Goal: Find specific page/section: Find specific page/section

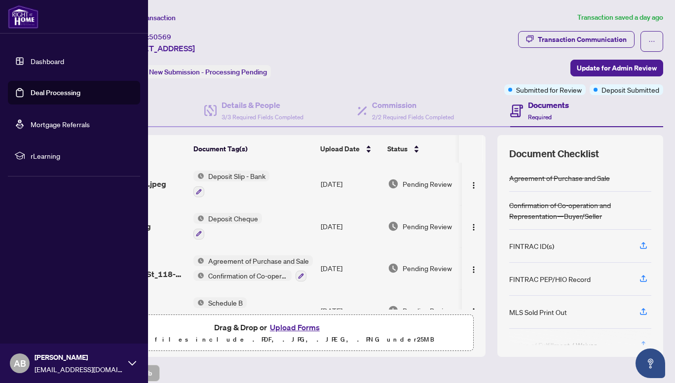
click at [43, 63] on link "Dashboard" at bounding box center [48, 61] width 34 height 9
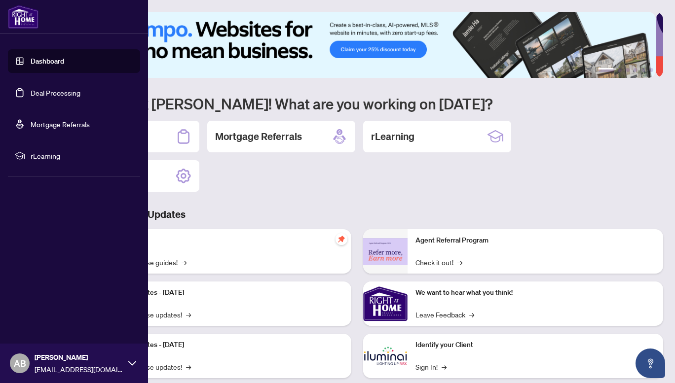
click at [55, 93] on link "Deal Processing" at bounding box center [56, 92] width 50 height 9
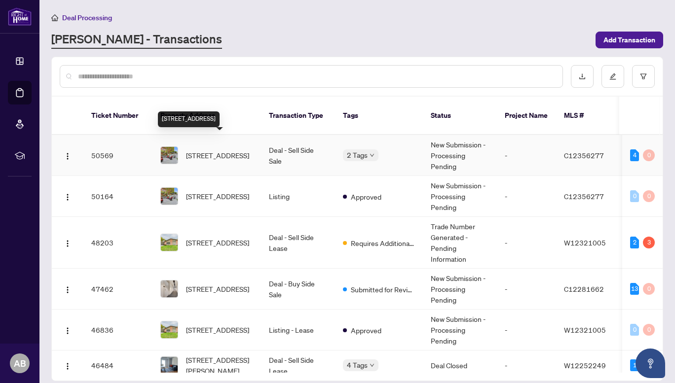
click at [216, 150] on span "[STREET_ADDRESS]" at bounding box center [217, 155] width 63 height 11
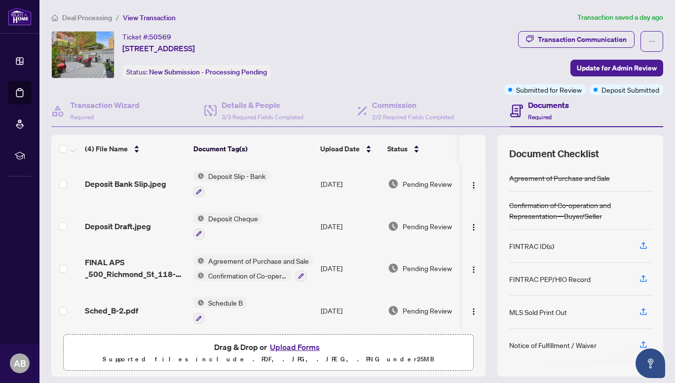
drag, startPoint x: 478, startPoint y: 200, endPoint x: 474, endPoint y: 182, distance: 17.7
click at [474, 182] on div "(4) File Name Document Tag(s) Upload Date Status Deposit Bank Slip.jpeg Deposit…" at bounding box center [357, 256] width 612 height 242
click at [482, 144] on th at bounding box center [483, 149] width 3 height 28
